Goal: Information Seeking & Learning: Learn about a topic

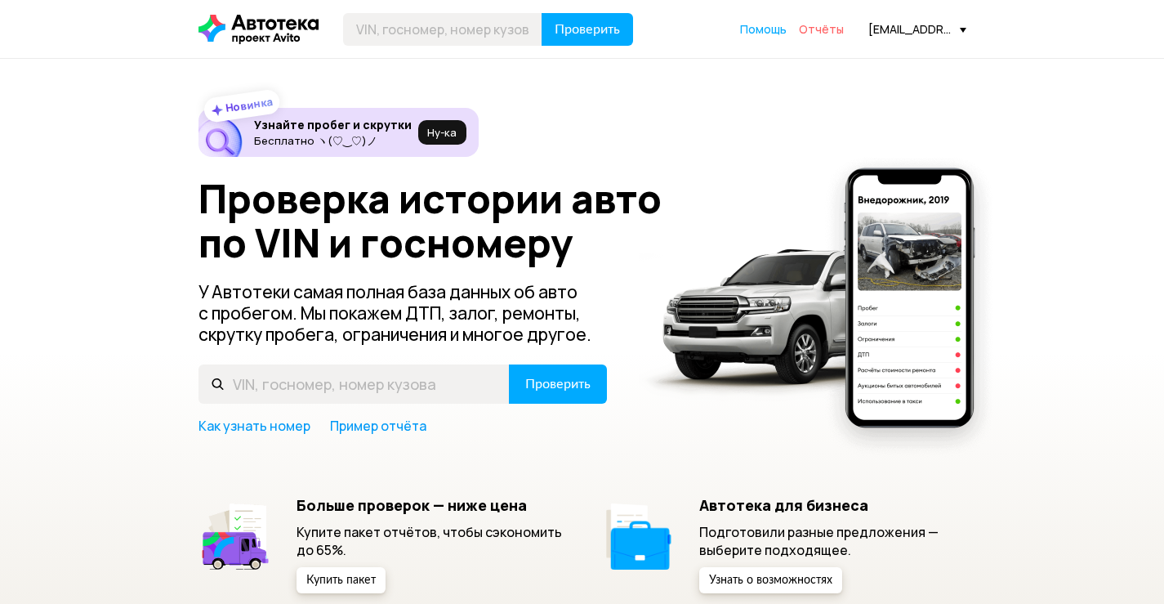
click at [823, 27] on span "Отчёты" at bounding box center [821, 29] width 45 height 16
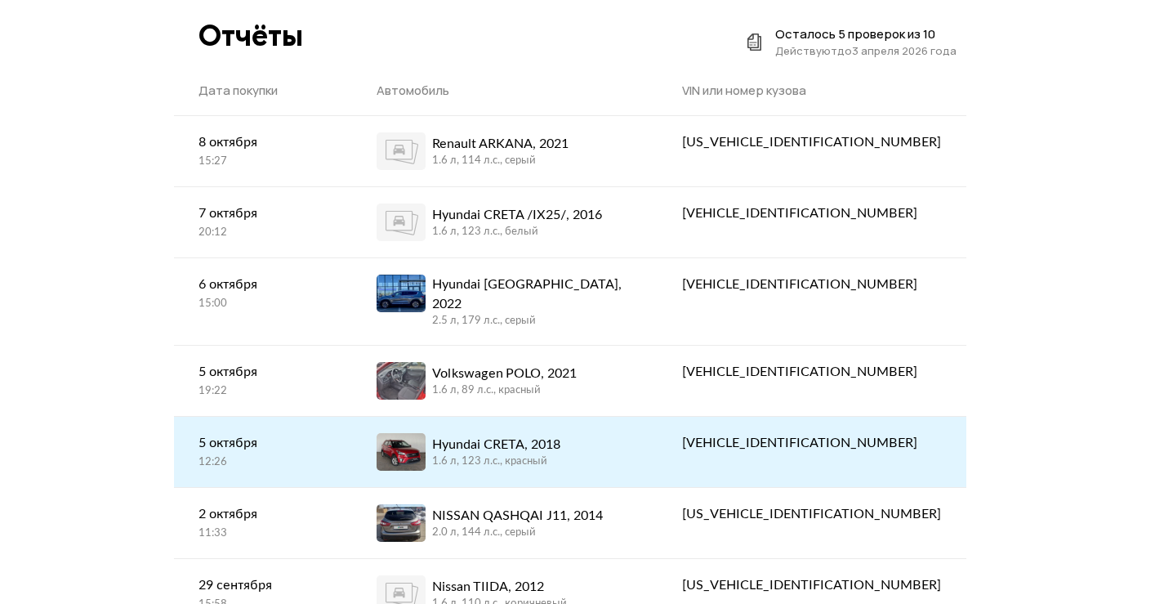
scroll to position [82, 0]
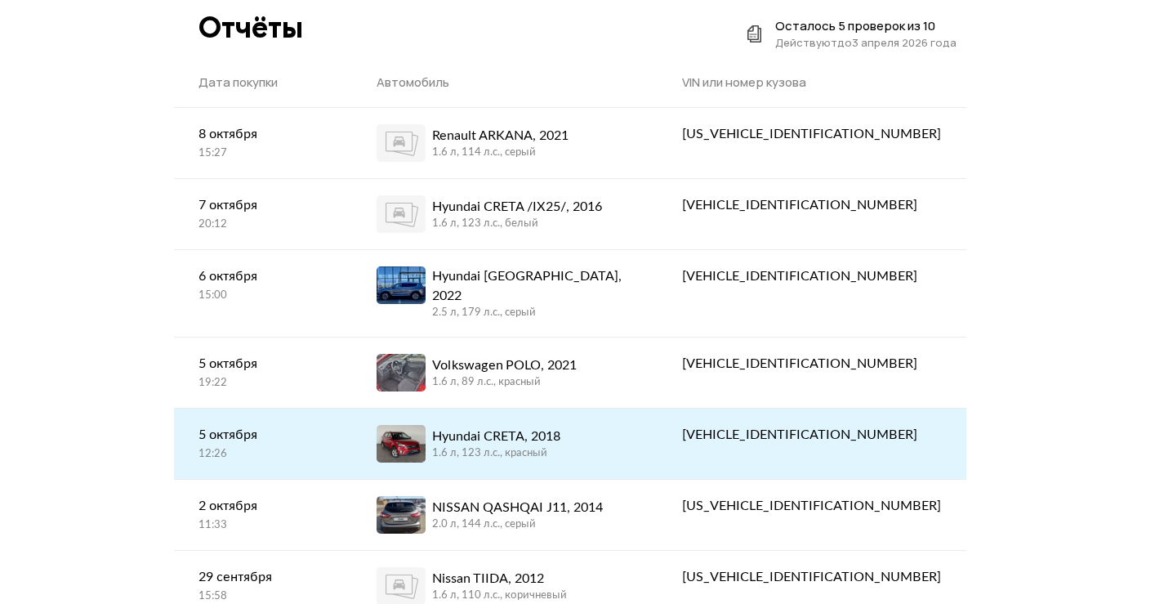
click at [583, 408] on link "Hyundai CRETA, 2018 1.6 л, 123 л.c., красный" at bounding box center [505, 443] width 306 height 70
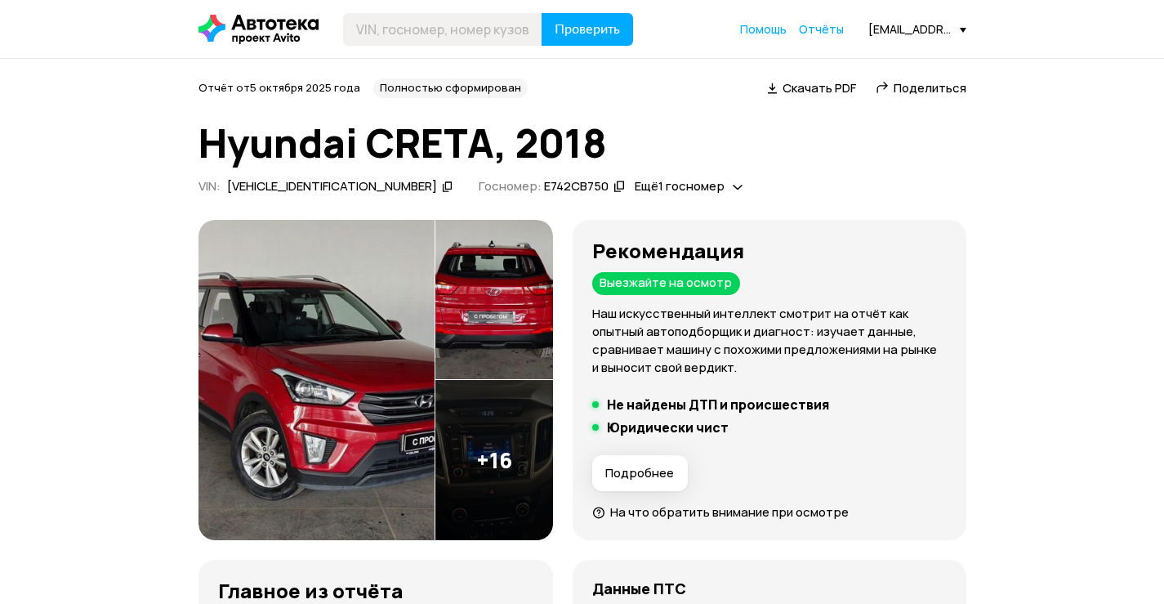
click at [442, 182] on icon at bounding box center [447, 186] width 11 height 16
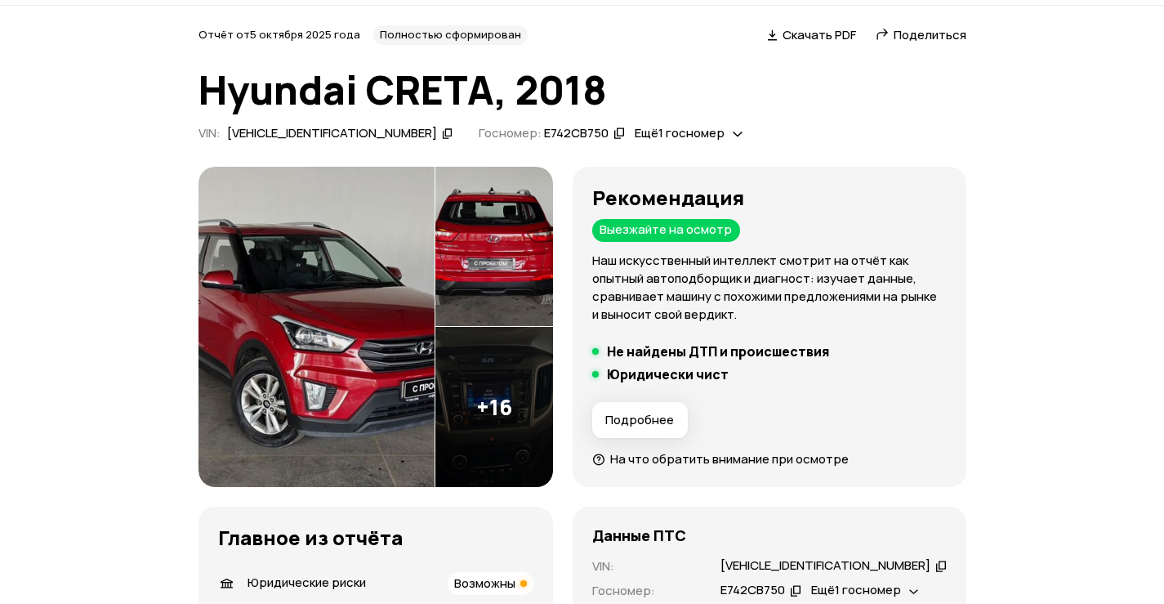
scroll to position [82, 0]
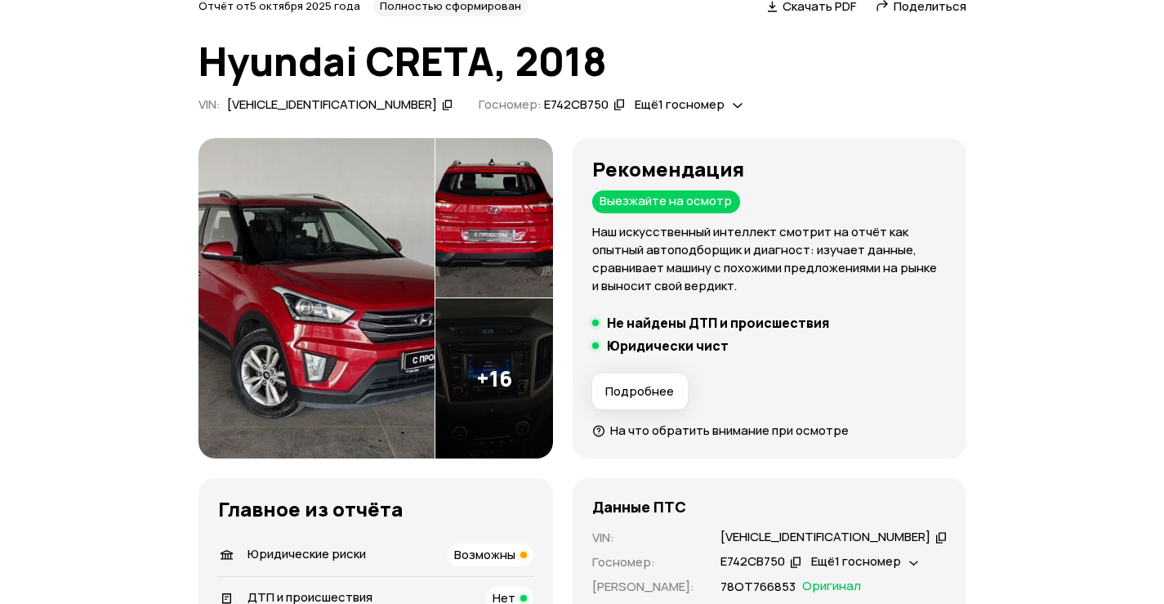
click at [614, 106] on icon at bounding box center [619, 104] width 11 height 16
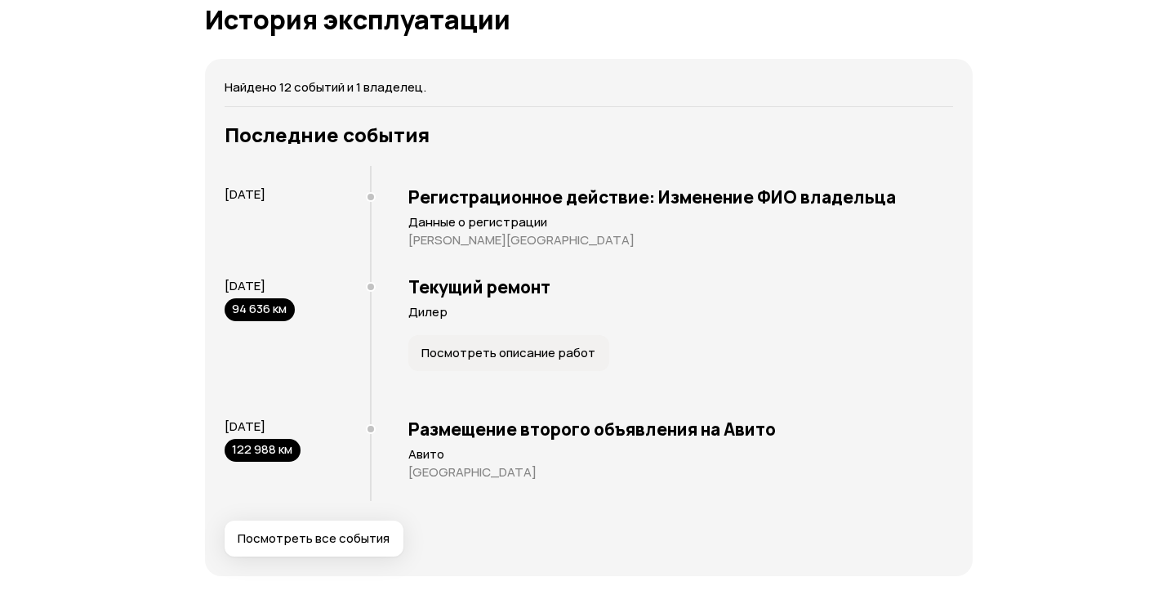
scroll to position [3186, 0]
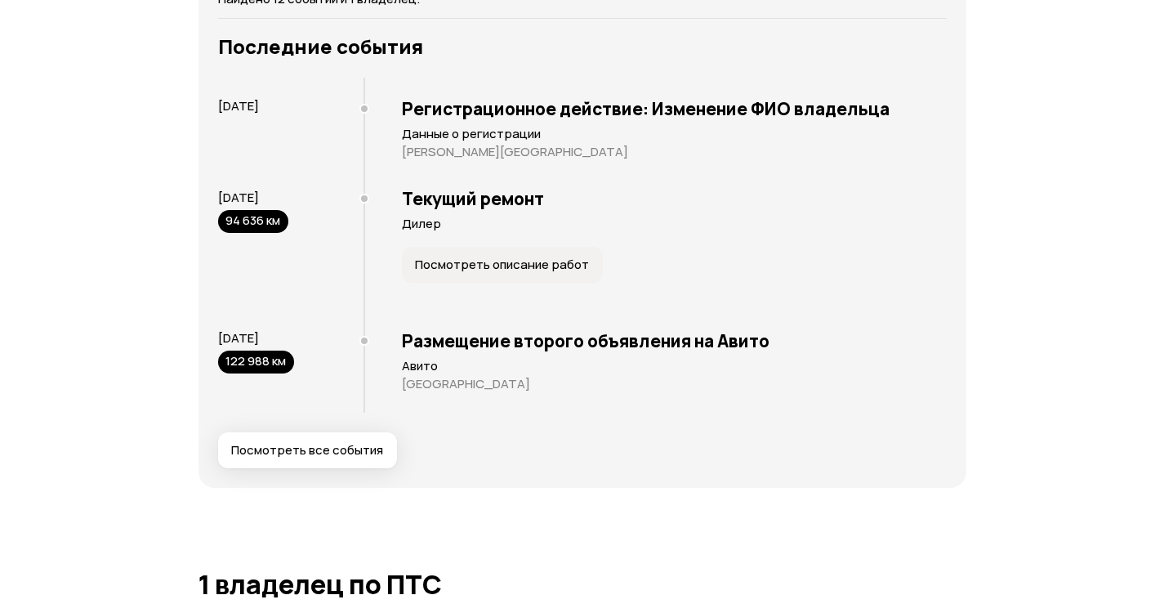
click at [368, 444] on span "Посмотреть все события" at bounding box center [307, 450] width 152 height 16
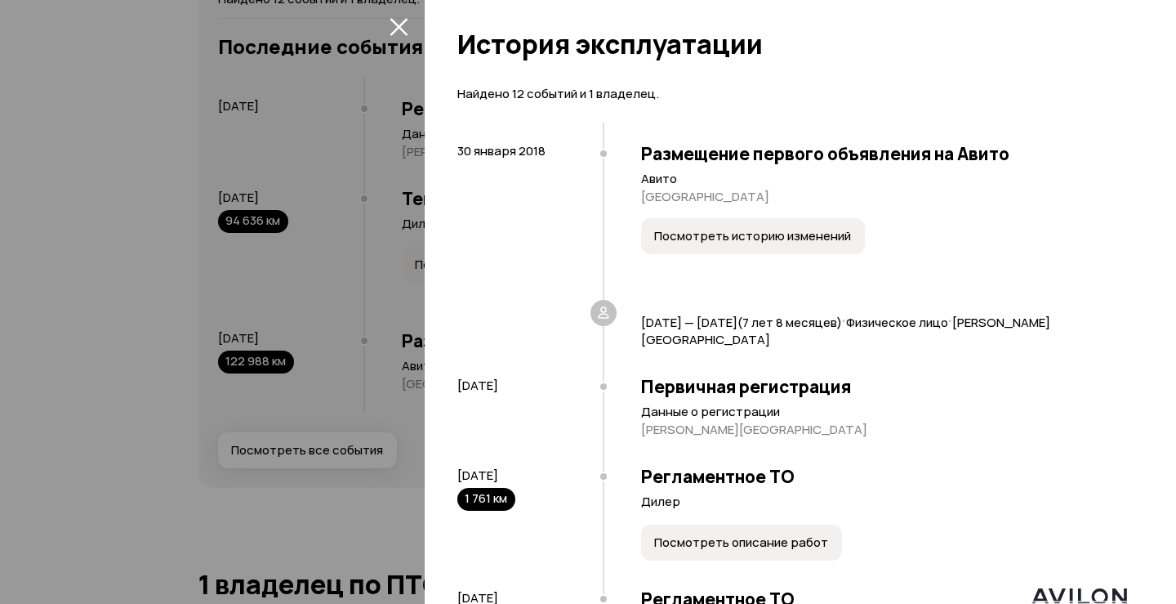
click at [807, 224] on button "Посмотреть историю изменений" at bounding box center [753, 236] width 224 height 36
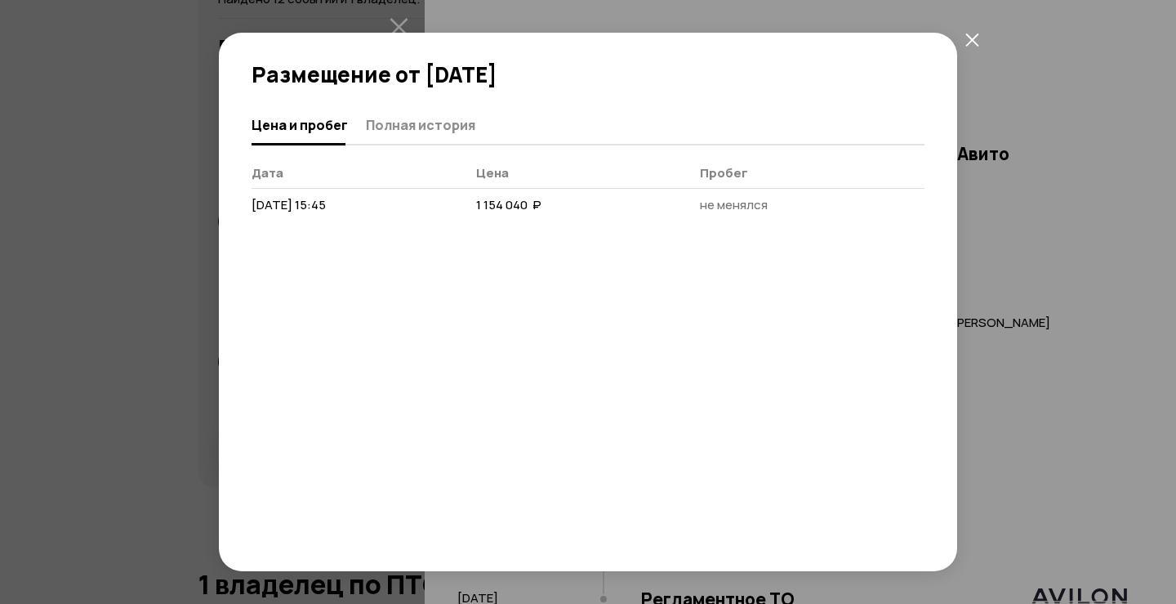
drag, startPoint x: 1140, startPoint y: 20, endPoint x: 1113, endPoint y: 29, distance: 28.2
click at [1140, 20] on div "Размещение от [DATE] [PERSON_NAME] и пробег Полная история [PERSON_NAME] [DATE]…" at bounding box center [588, 302] width 1176 height 604
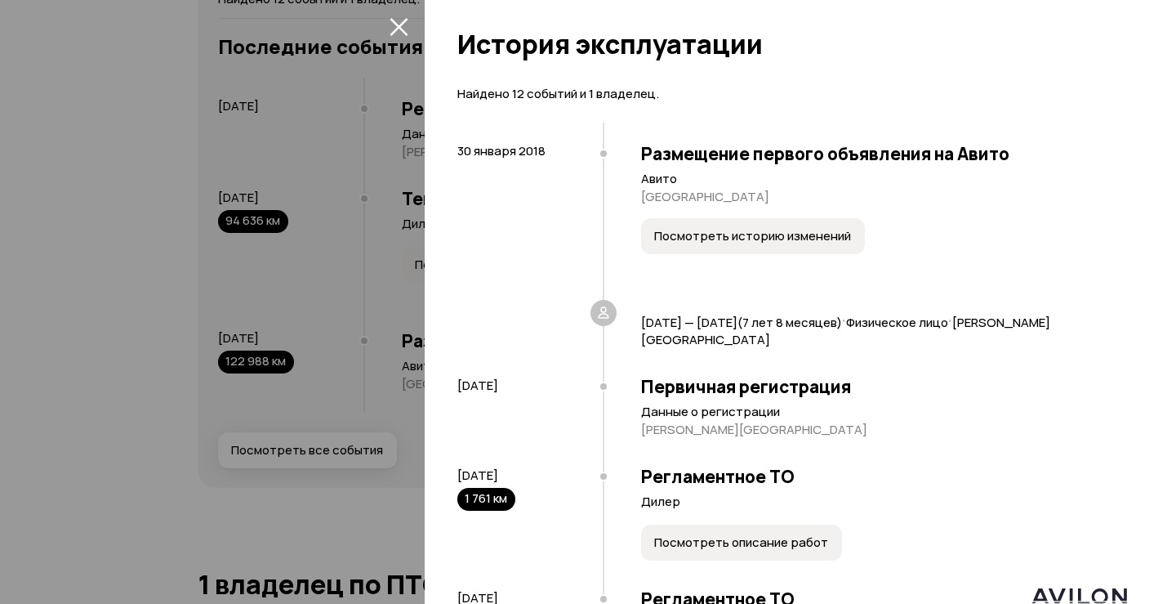
click at [714, 230] on span "Посмотреть историю изменений" at bounding box center [752, 236] width 197 height 16
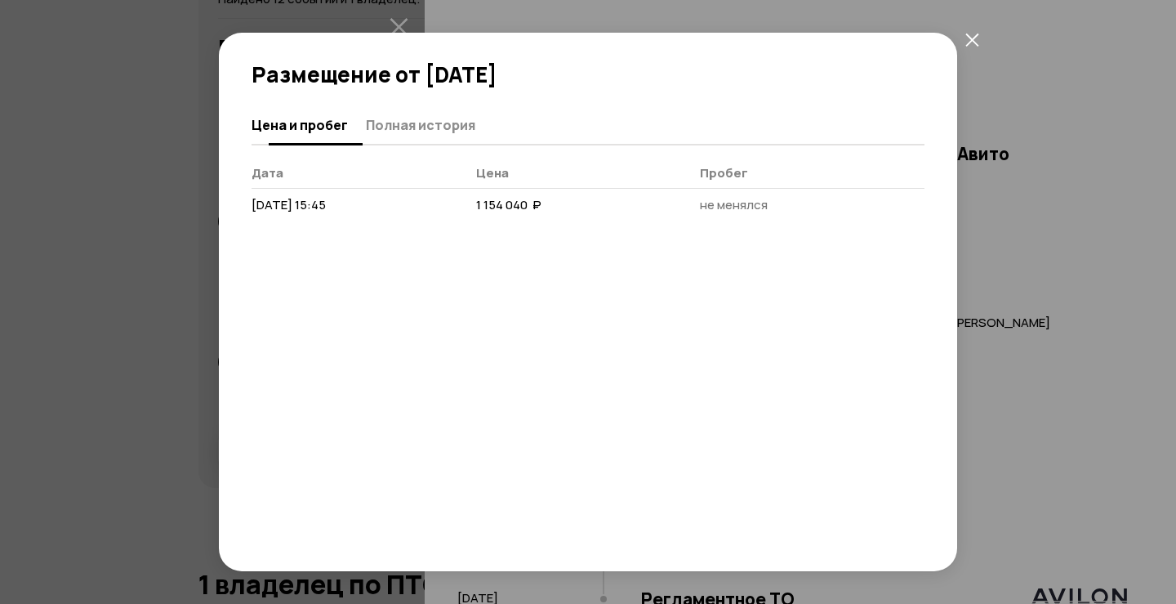
click at [435, 122] on span "Полная история" at bounding box center [420, 125] width 109 height 16
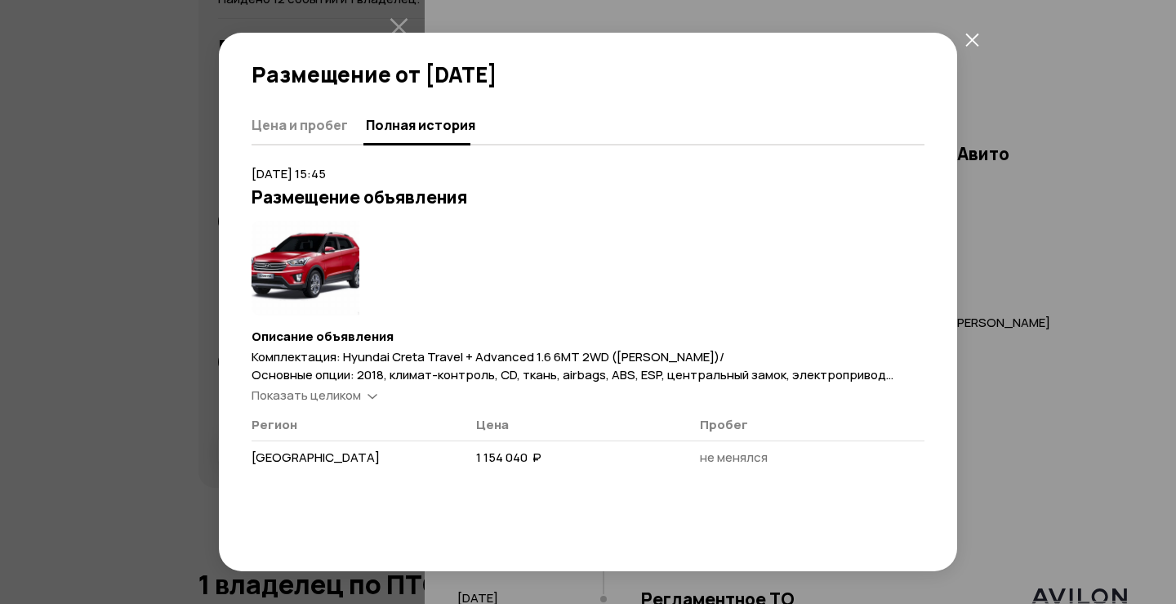
click at [366, 395] on div "Показать целиком" at bounding box center [314, 395] width 132 height 17
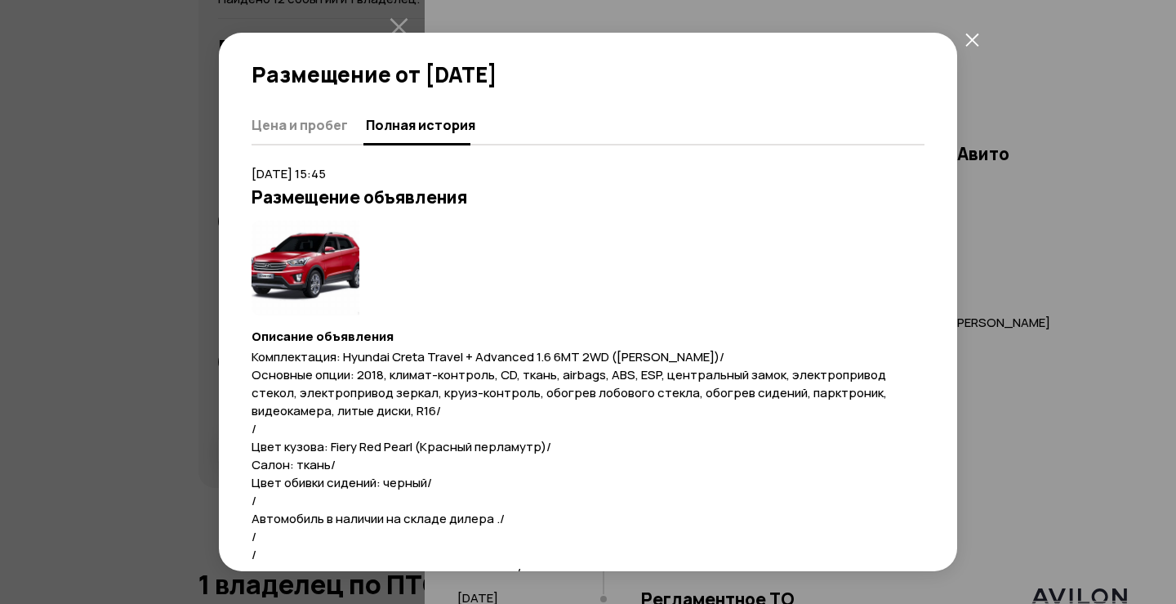
click at [967, 39] on icon "закрыть" at bounding box center [973, 40] width 14 height 14
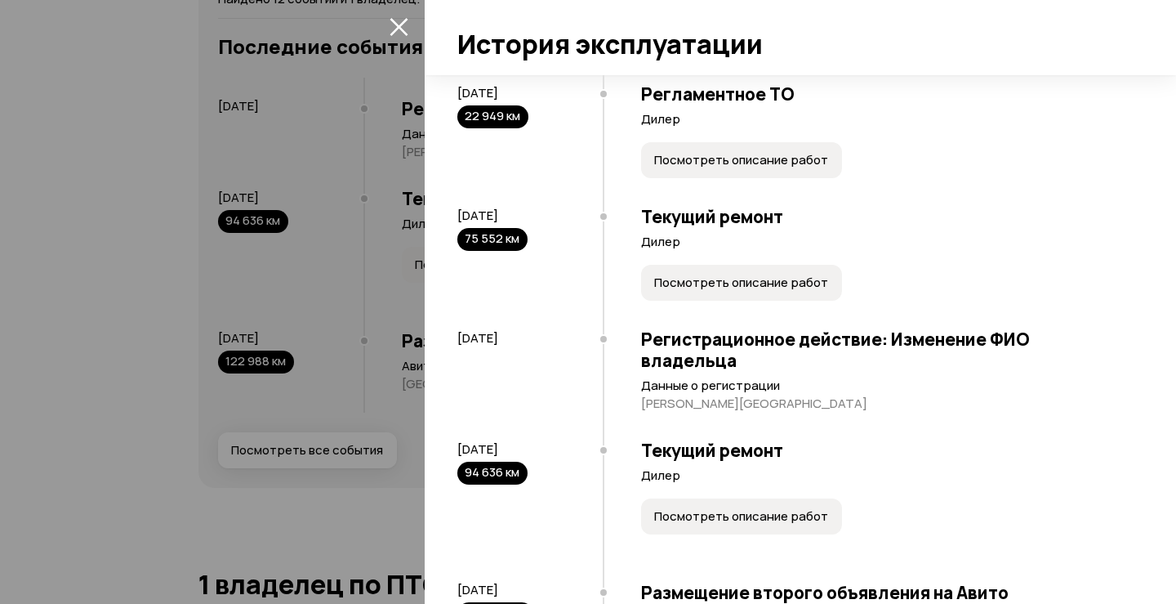
scroll to position [1193, 0]
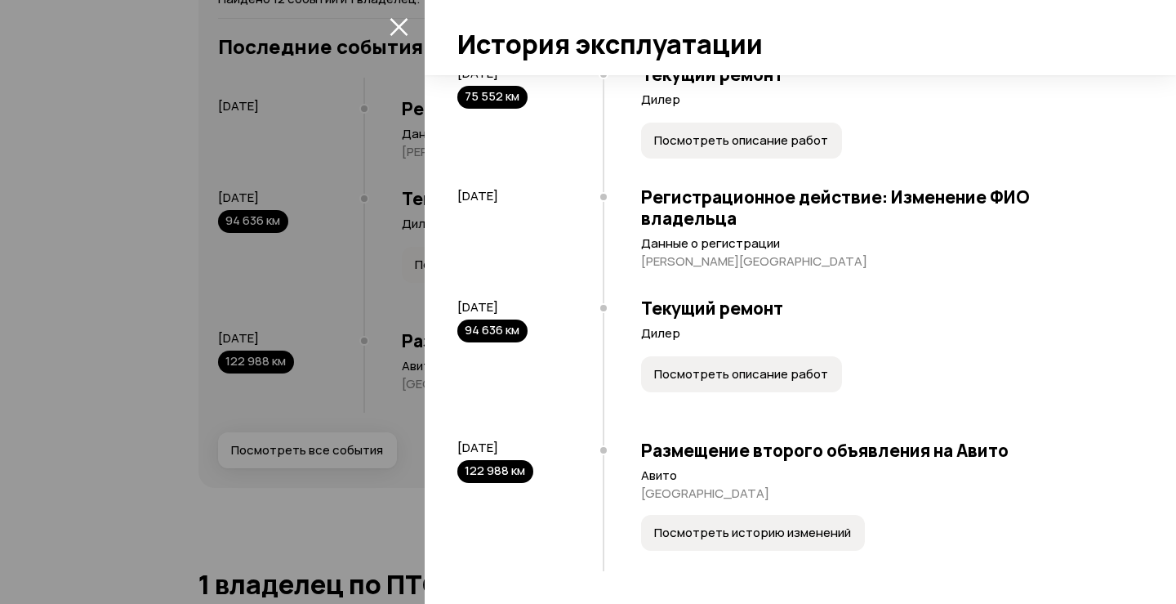
click at [746, 531] on span "Посмотреть историю изменений" at bounding box center [752, 532] width 197 height 16
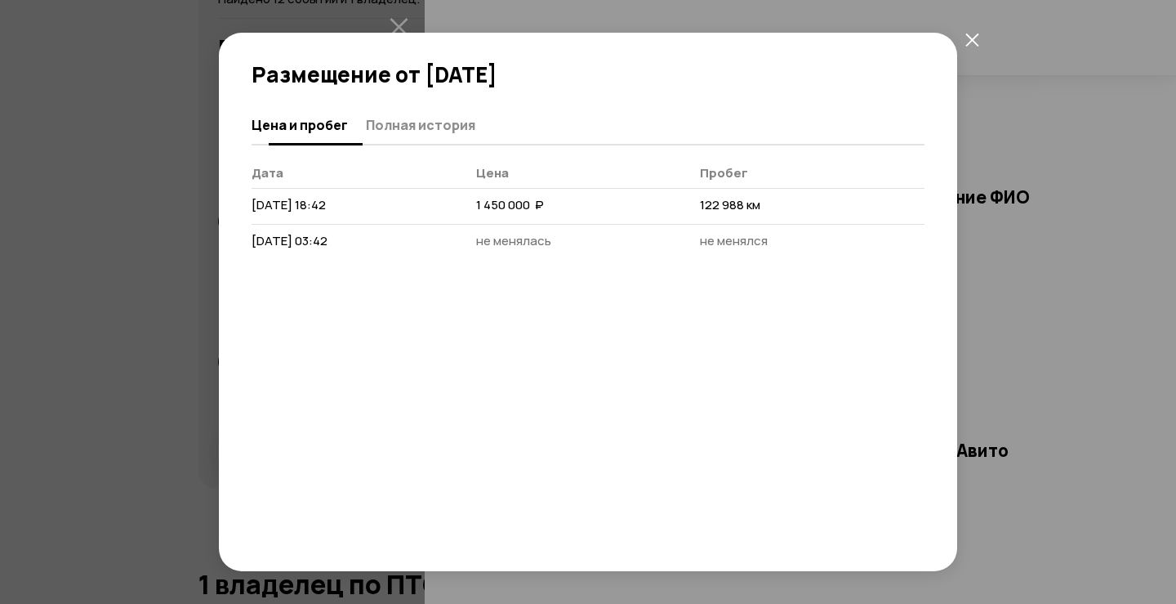
click at [451, 115] on button "Полная история" at bounding box center [418, 125] width 114 height 32
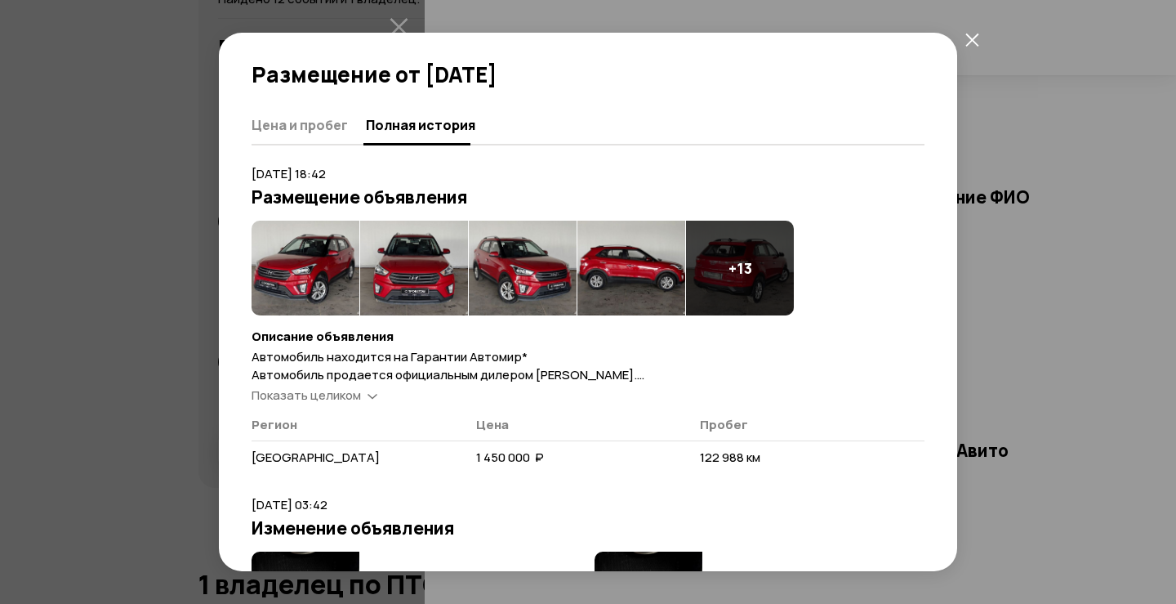
click at [363, 394] on div "Показать целиком" at bounding box center [314, 395] width 132 height 17
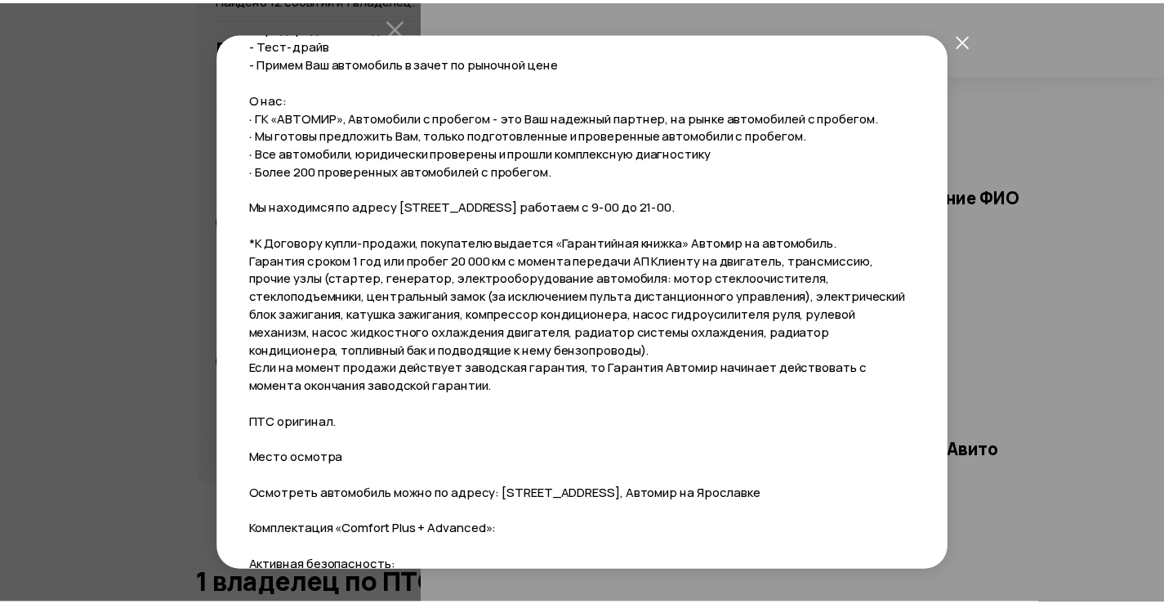
scroll to position [1144, 0]
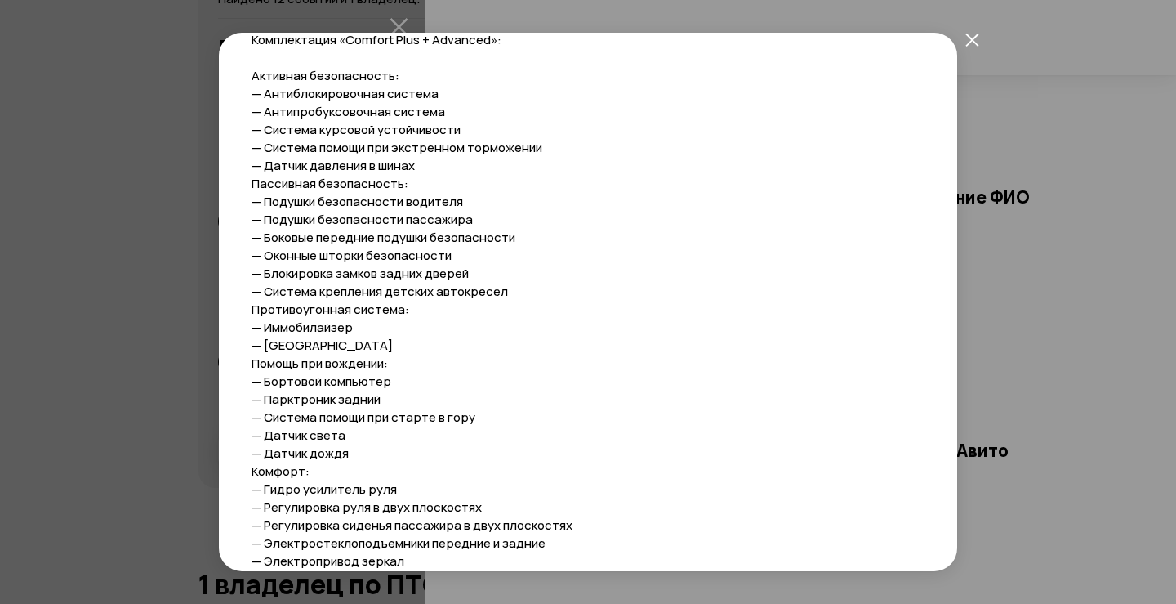
click at [142, 404] on div "Размещение от [DATE] [PERSON_NAME] и пробег Полная история [DATE] 18:42 Размеще…" at bounding box center [588, 302] width 1176 height 604
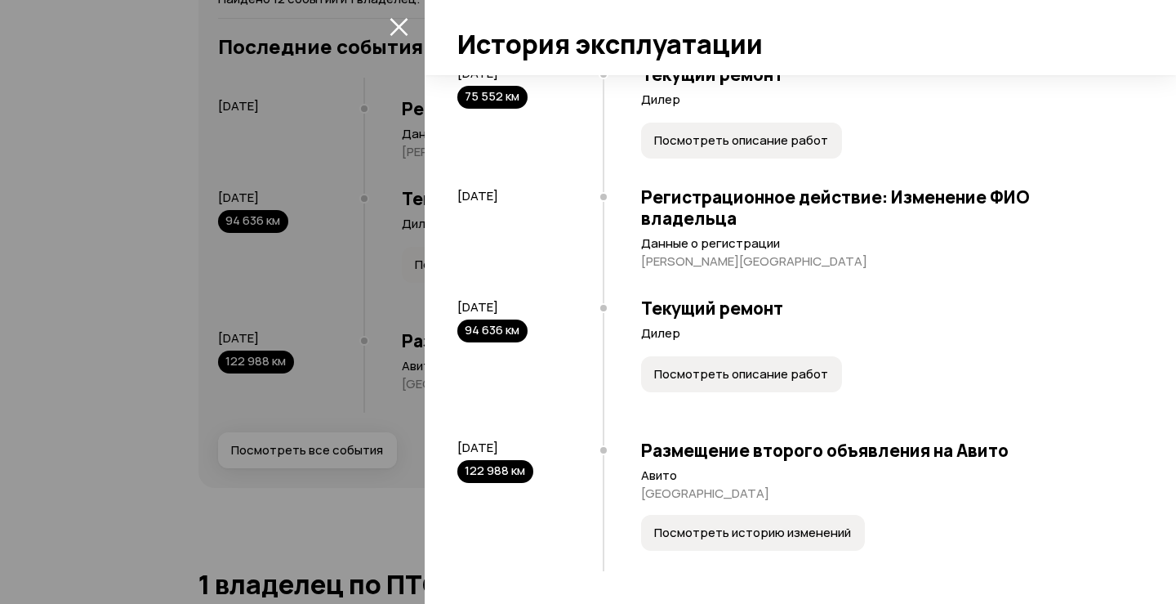
click at [366, 221] on div at bounding box center [588, 302] width 1176 height 604
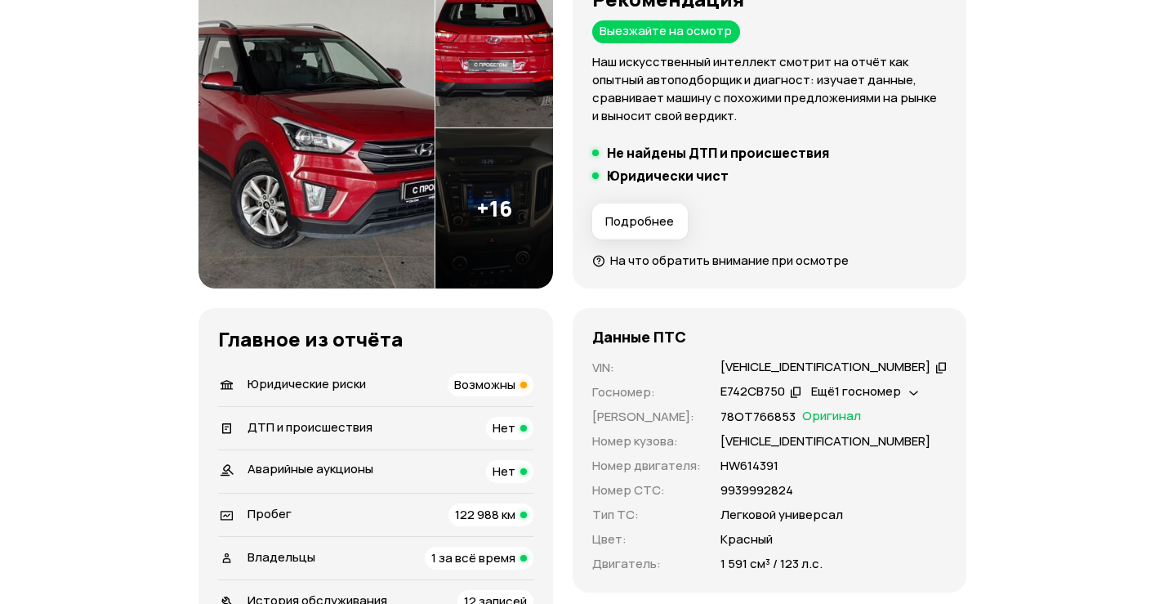
scroll to position [0, 0]
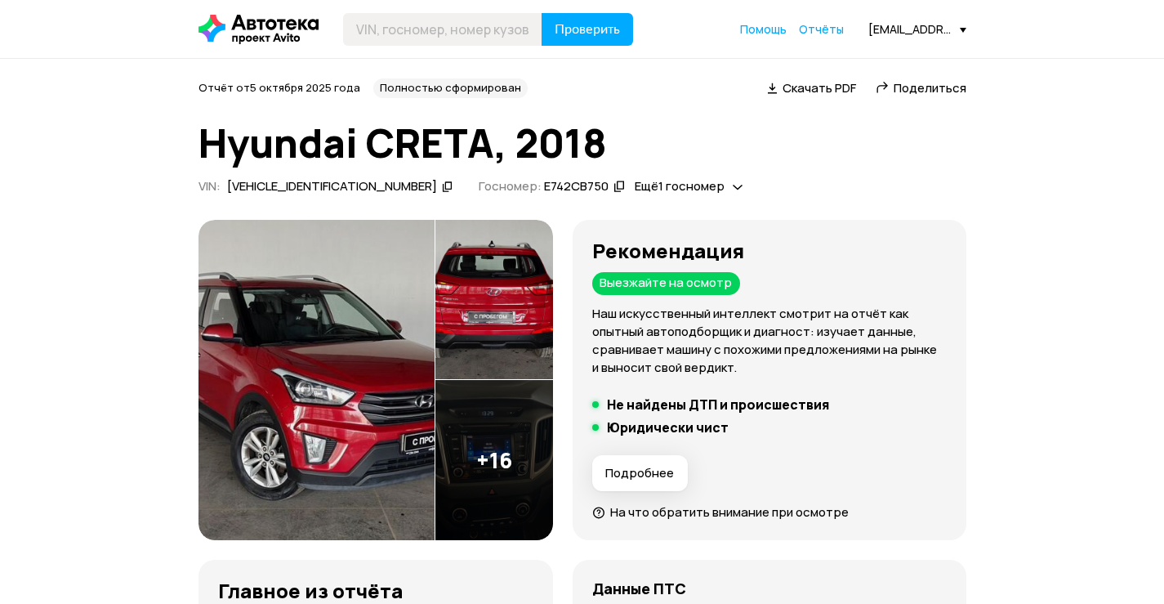
click at [510, 453] on img at bounding box center [494, 460] width 118 height 160
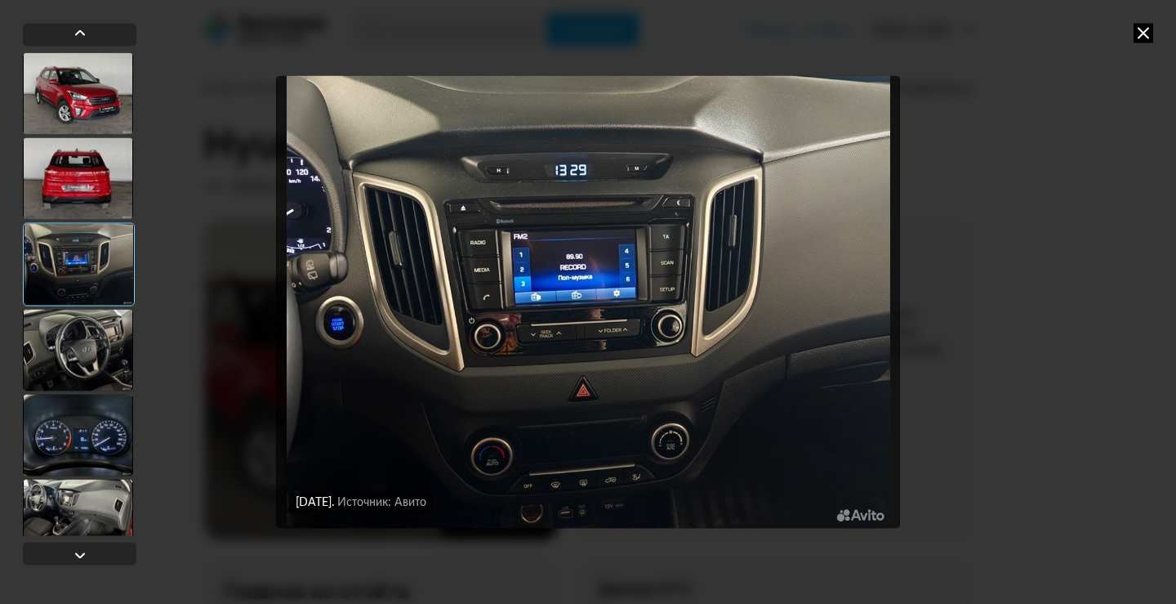
click at [1140, 27] on icon at bounding box center [1144, 33] width 20 height 20
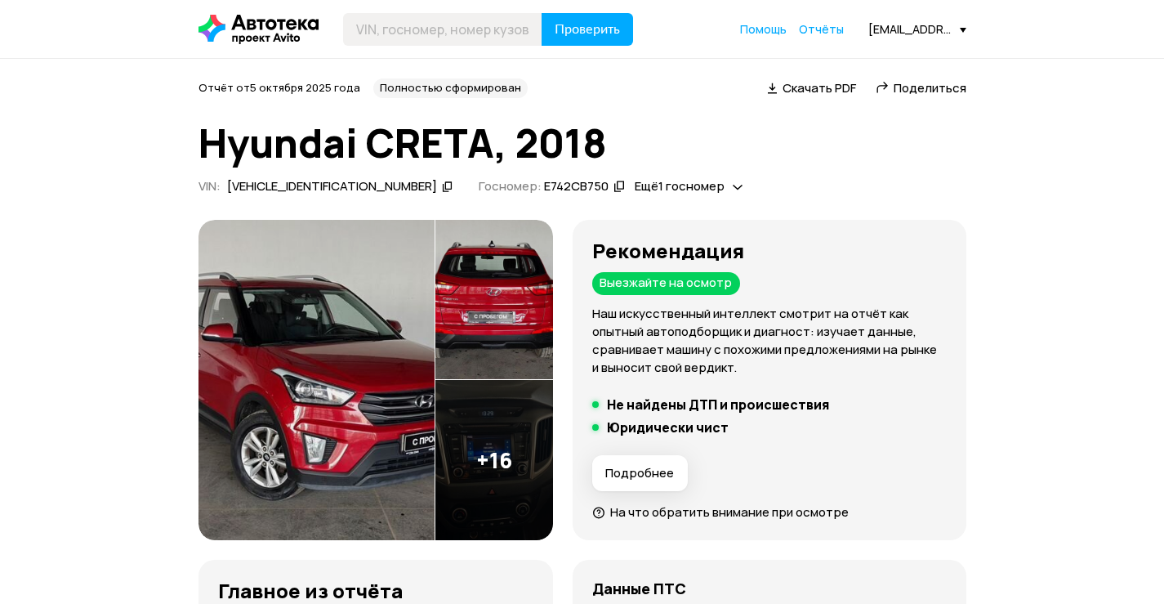
click at [520, 484] on img at bounding box center [494, 460] width 118 height 160
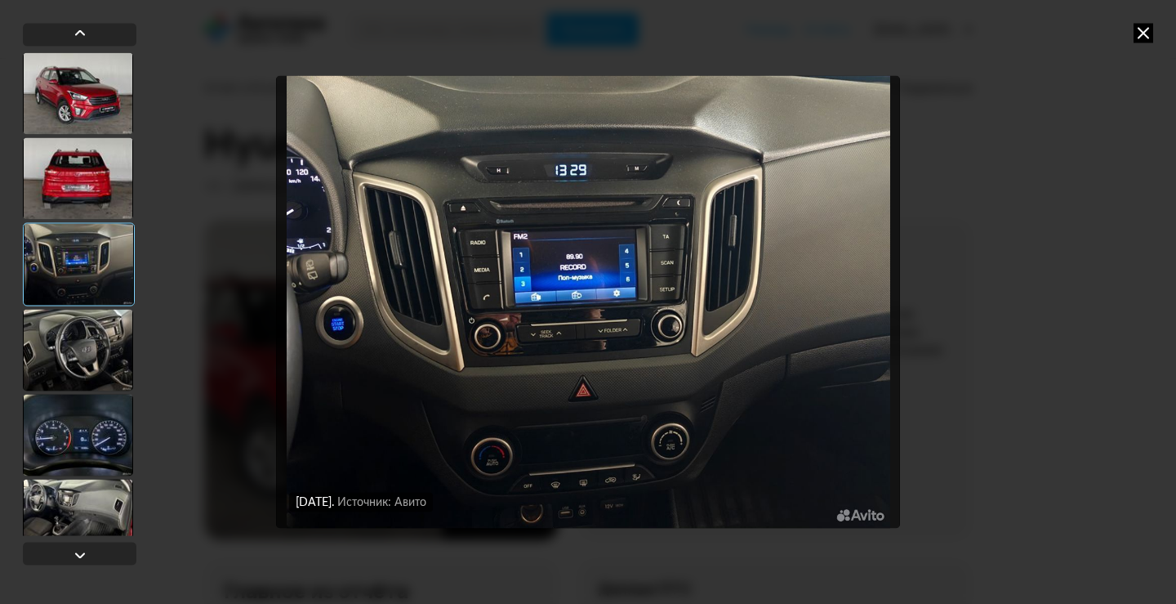
click at [91, 359] on div at bounding box center [78, 350] width 110 height 82
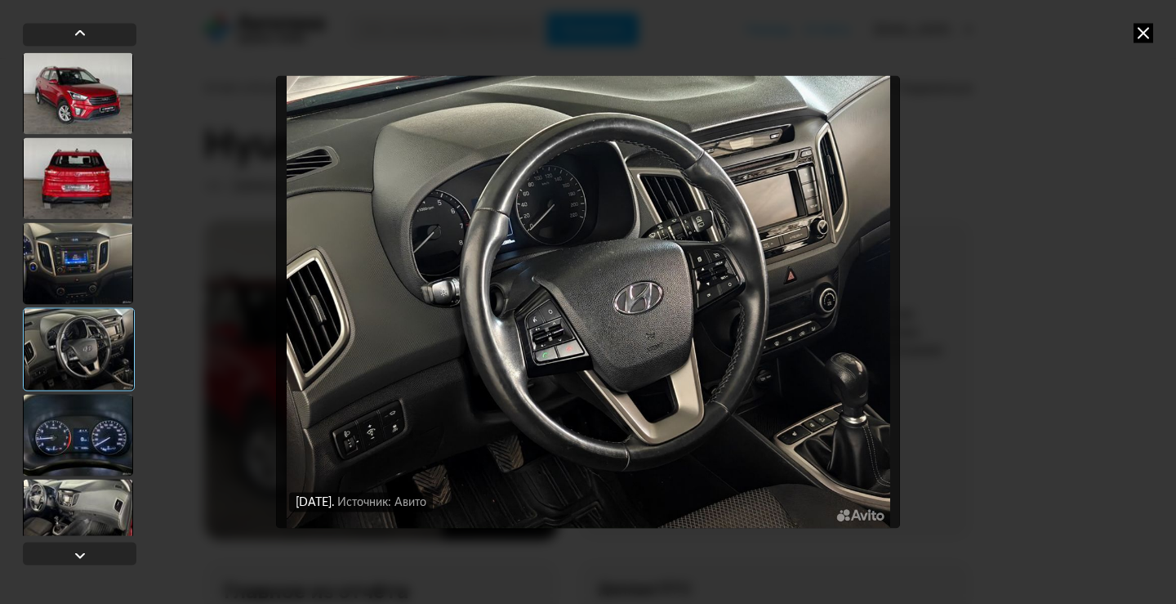
click at [726, 296] on img "Go to Slide 4" at bounding box center [587, 301] width 623 height 453
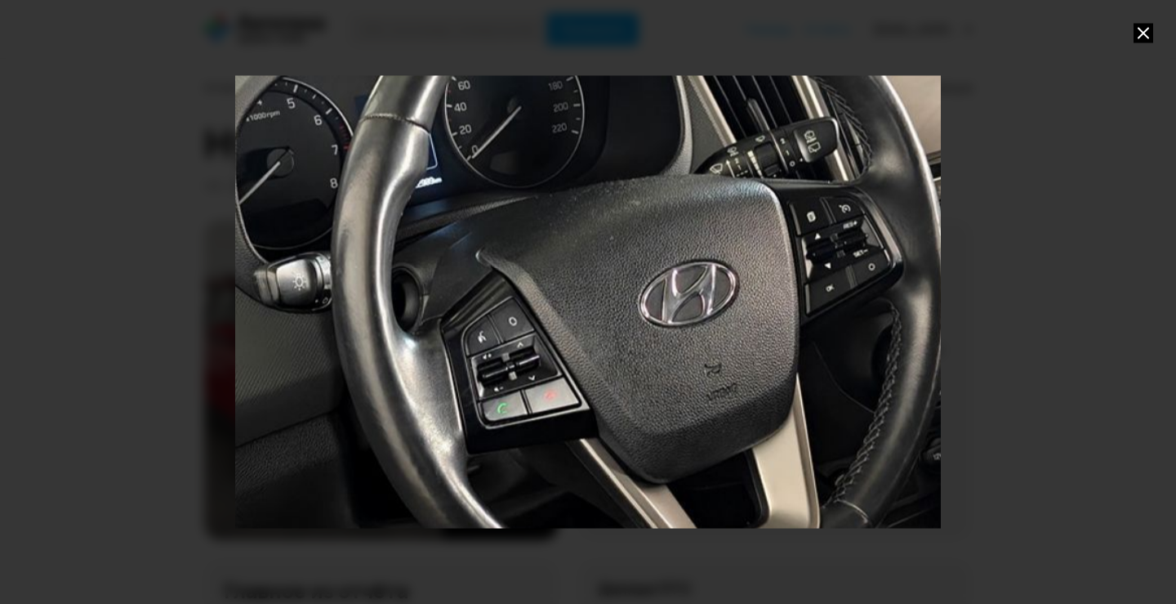
click at [840, 267] on div "Go to Slide 4" at bounding box center [588, 302] width 1412 height 906
